Goal: Find contact information: Find contact information

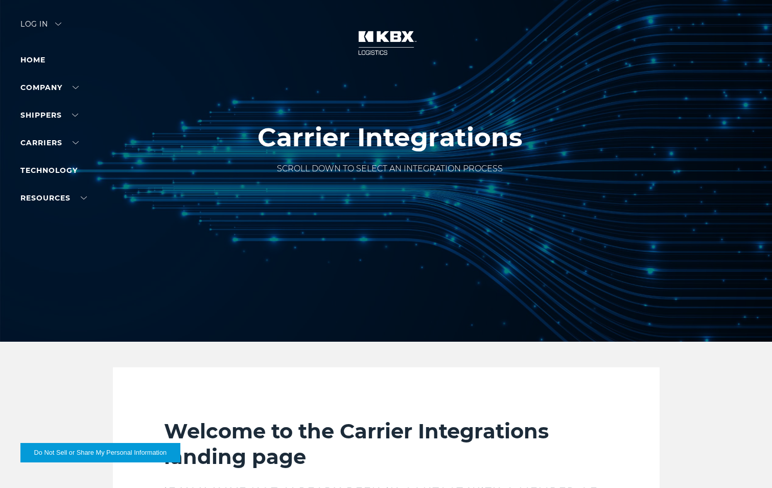
scroll to position [2353, 0]
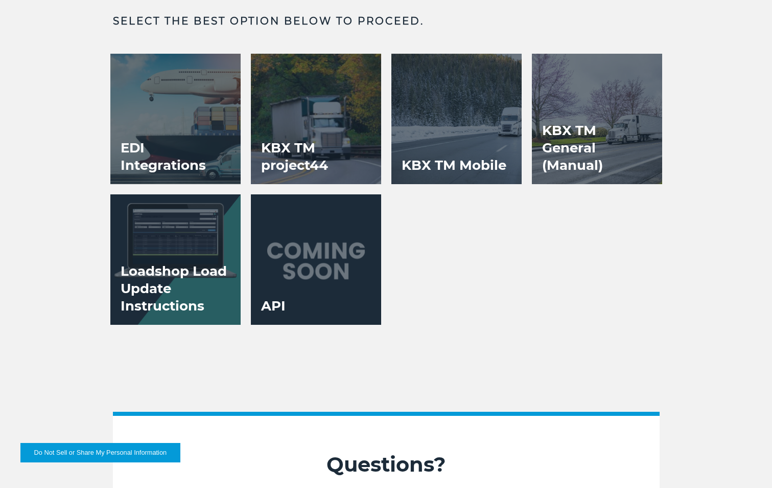
click at [499, 261] on div "EDI Integrations Click Here to Request EDI Integrations. KBX TM project44 KBX T…" at bounding box center [386, 194] width 562 height 281
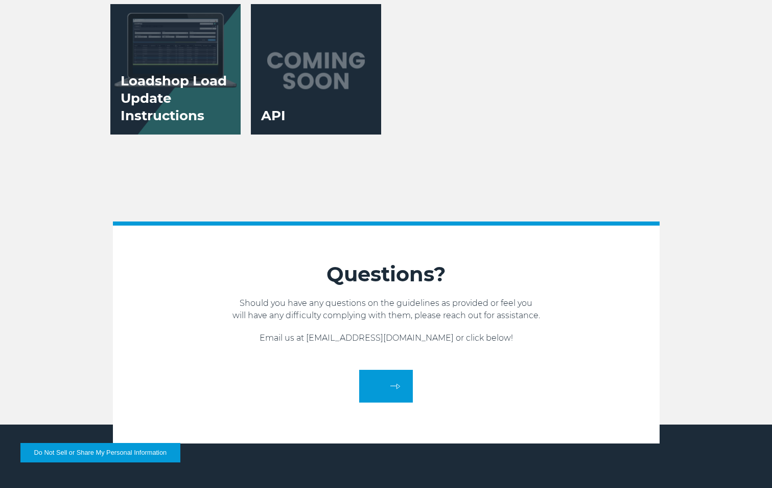
scroll to position [2550, 0]
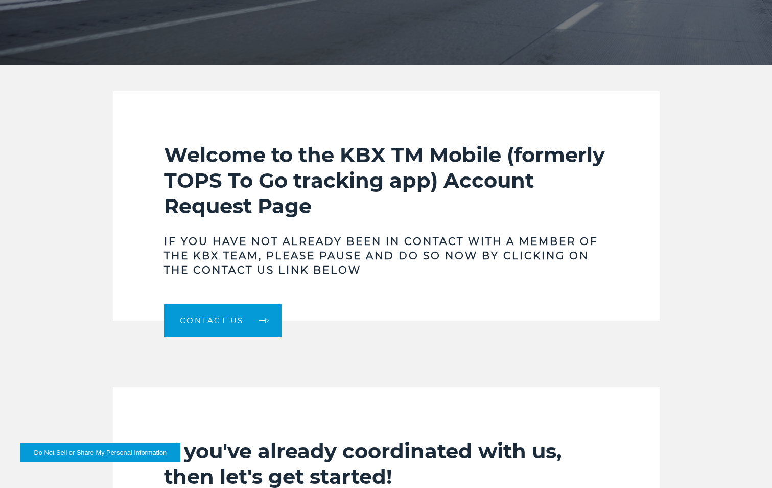
scroll to position [280, 0]
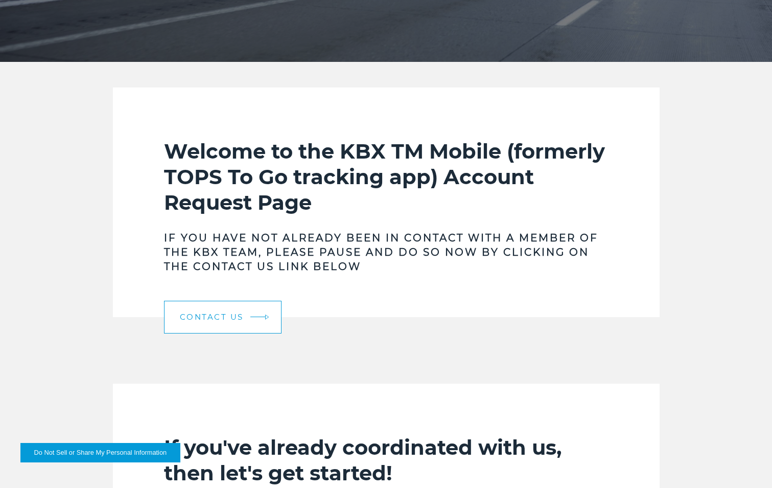
click at [247, 319] on link "Contact Us" at bounding box center [223, 317] width 118 height 33
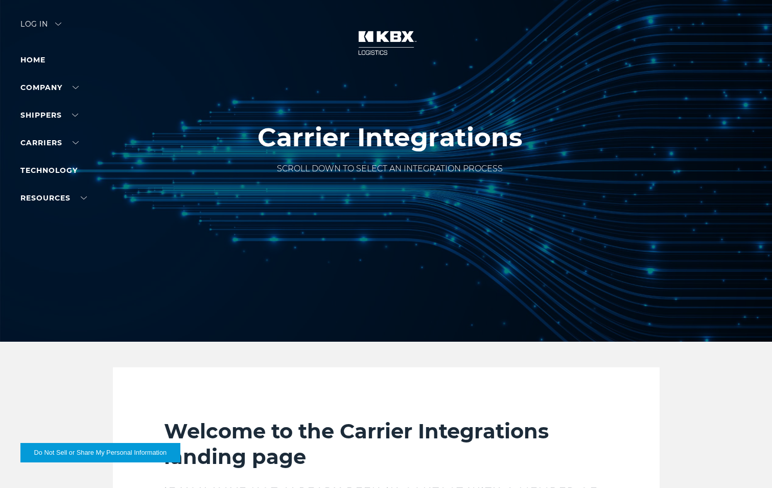
scroll to position [2550, 0]
